Goal: Information Seeking & Learning: Learn about a topic

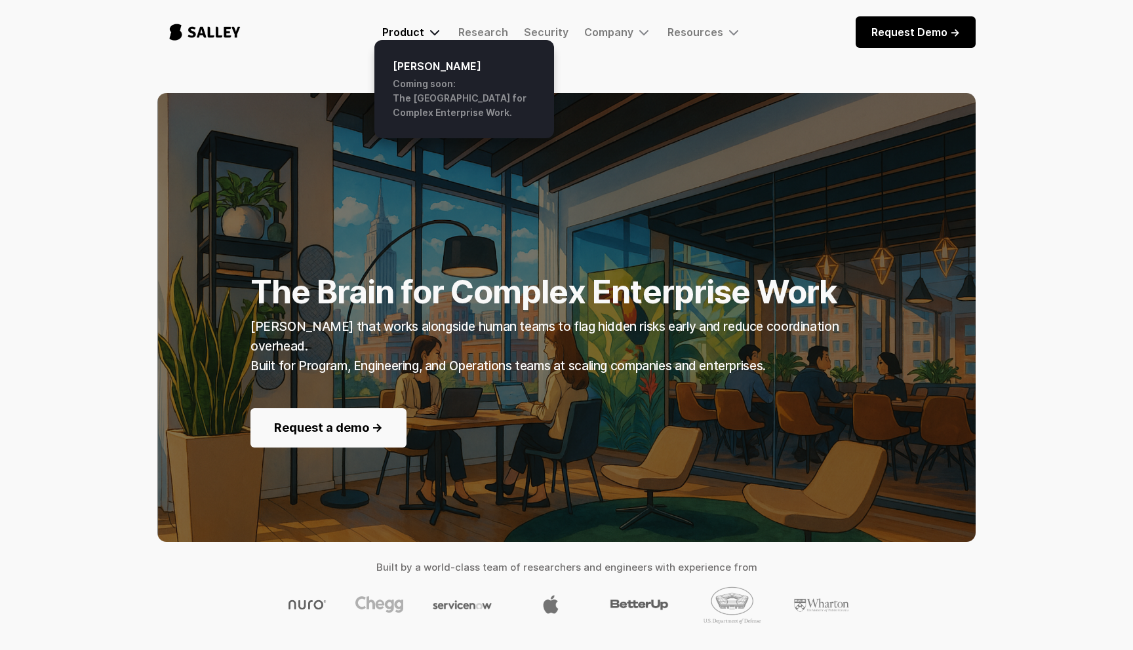
click at [420, 37] on div "Product" at bounding box center [403, 32] width 42 height 13
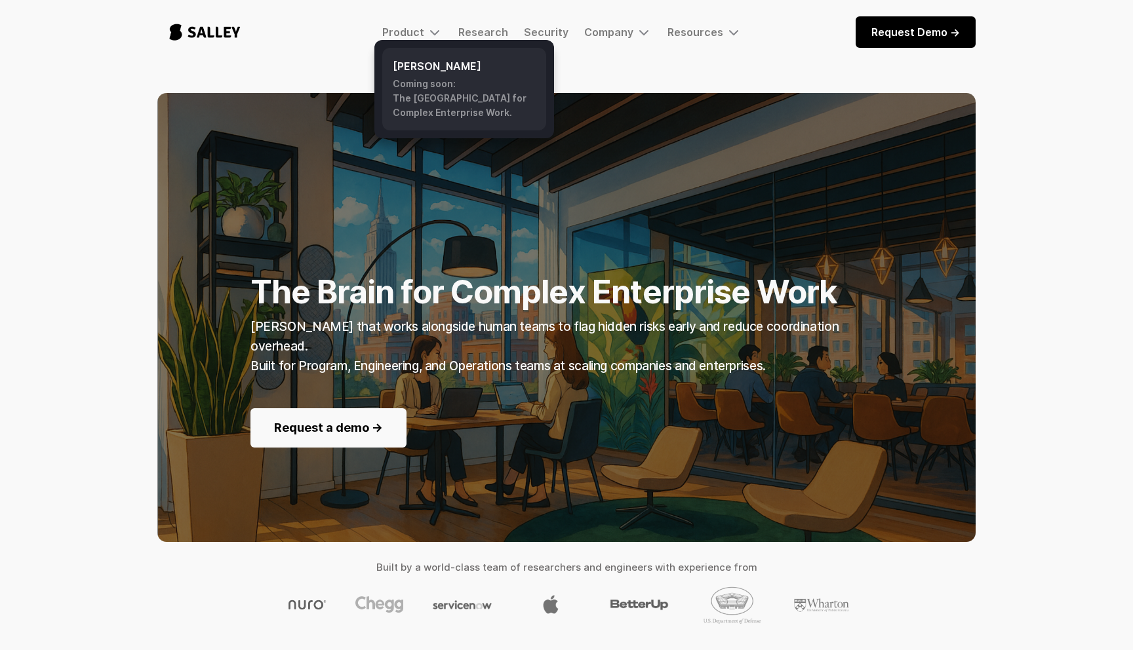
click at [428, 71] on h6 "[PERSON_NAME]" at bounding box center [464, 66] width 143 height 16
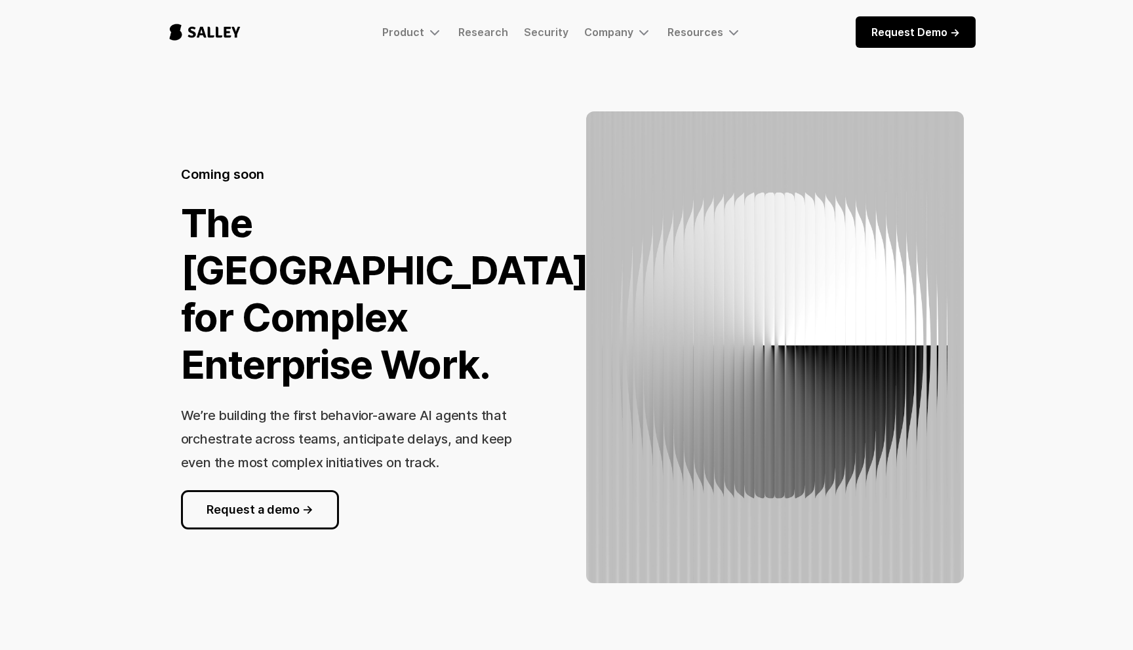
click at [230, 26] on img "home" at bounding box center [204, 31] width 95 height 43
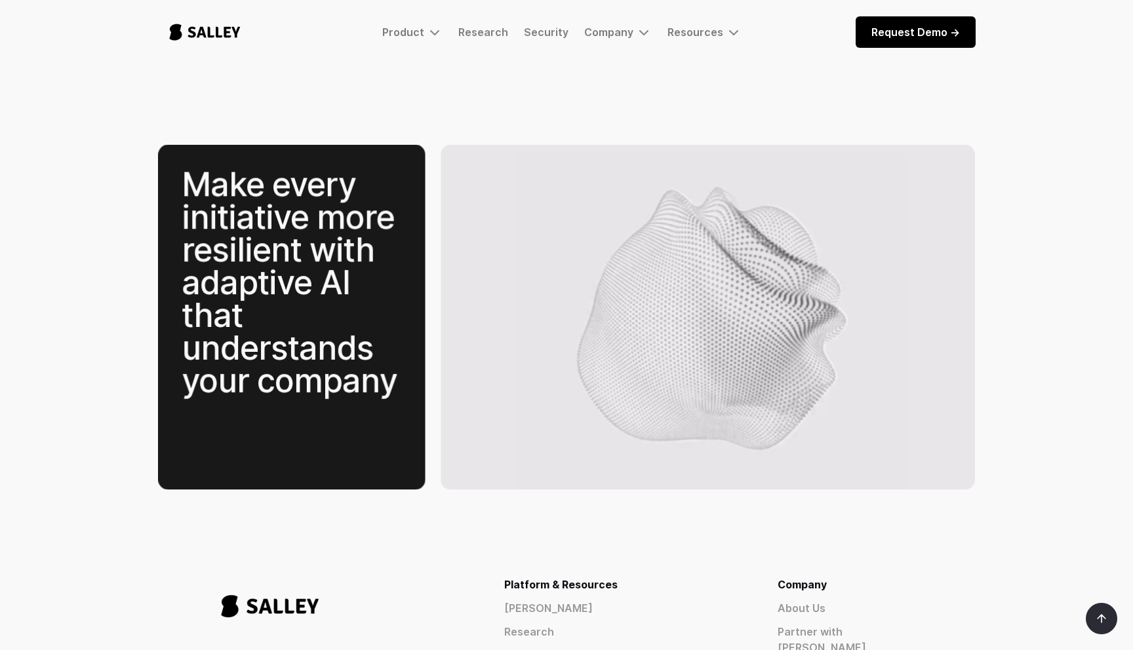
scroll to position [1994, 0]
